Goal: Find specific page/section: Find specific page/section

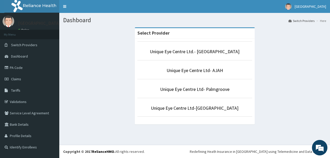
click at [186, 55] on p "Unique Eye Centre Ltd.- [GEOGRAPHIC_DATA]" at bounding box center [194, 51] width 115 height 7
click at [186, 53] on link "Unique Eye Centre Ltd.- [GEOGRAPHIC_DATA]" at bounding box center [195, 51] width 90 height 6
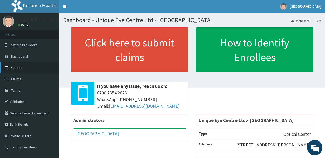
click at [13, 67] on link "PA Code" at bounding box center [29, 67] width 59 height 11
